Goal: Information Seeking & Learning: Learn about a topic

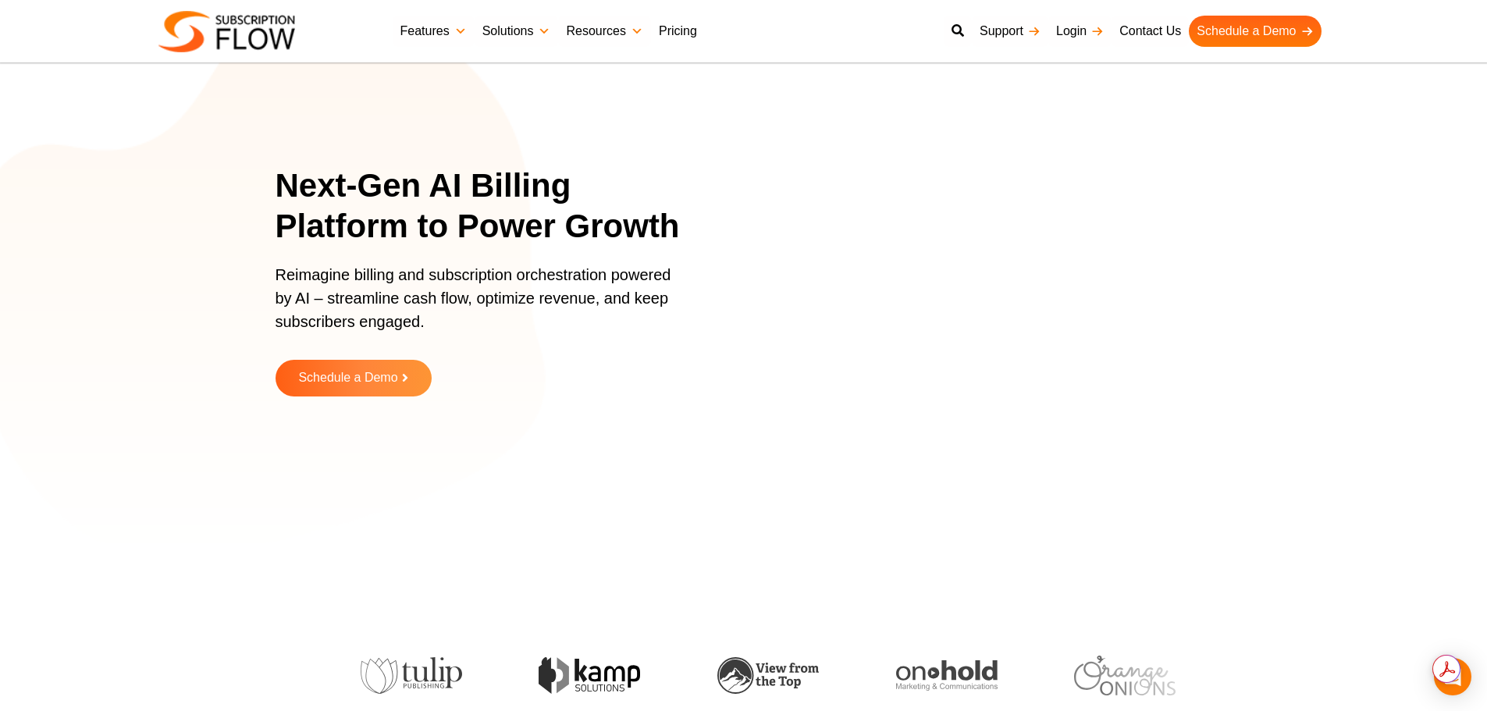
drag, startPoint x: 0, startPoint y: 0, endPoint x: 685, endPoint y: 29, distance: 685.2
click at [685, 29] on link "Pricing" at bounding box center [678, 31] width 54 height 31
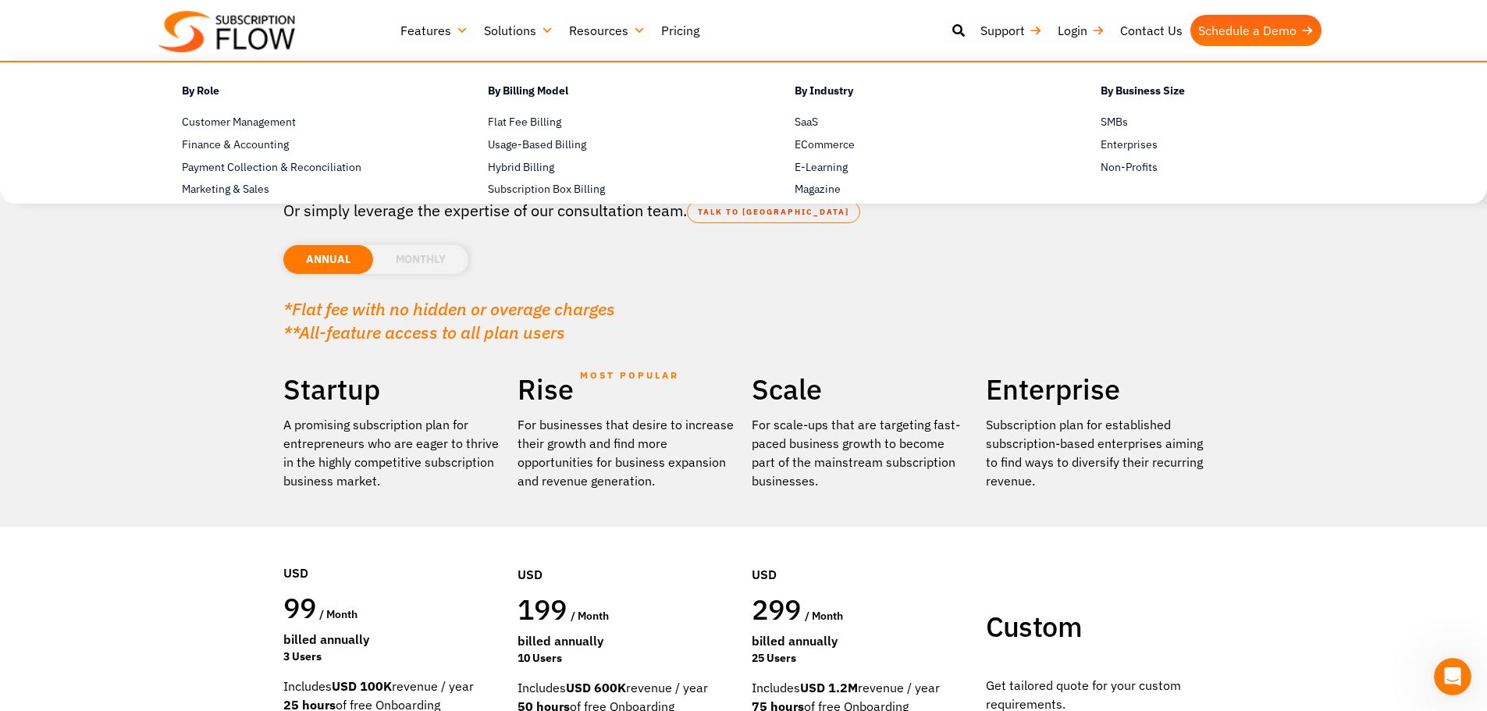
click at [514, 30] on link "Solutions" at bounding box center [518, 30] width 85 height 31
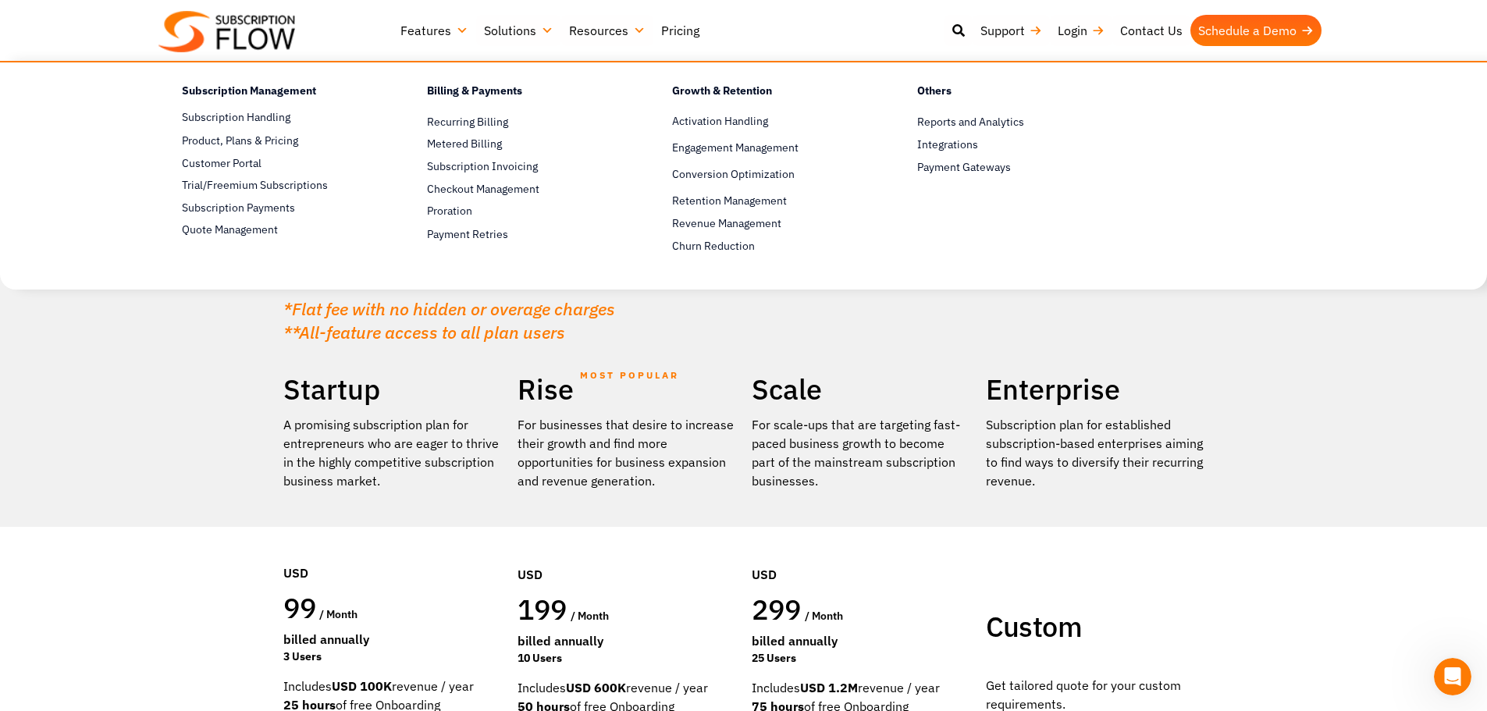
click at [439, 34] on link "Features" at bounding box center [435, 30] width 84 height 31
